Goal: Find specific page/section: Find specific page/section

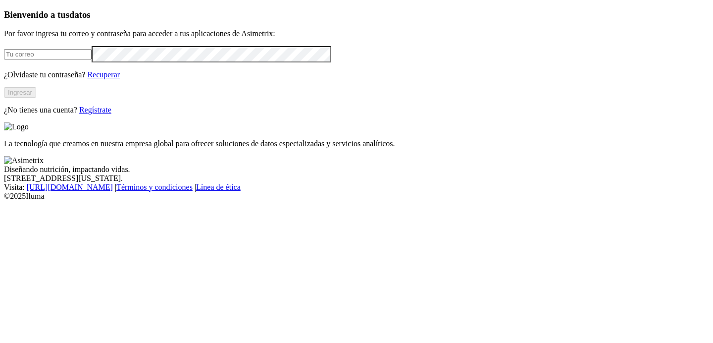
type input "[EMAIL_ADDRESS][PERSON_NAME][DOMAIN_NAME]"
click at [36, 98] on button "Ingresar" at bounding box center [20, 92] width 32 height 10
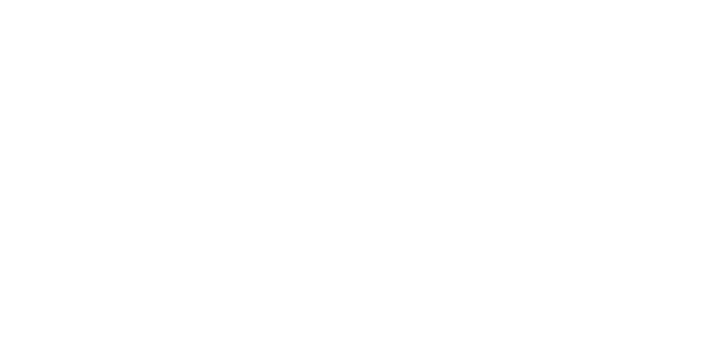
type input "aliar"
